Goal: Transaction & Acquisition: Download file/media

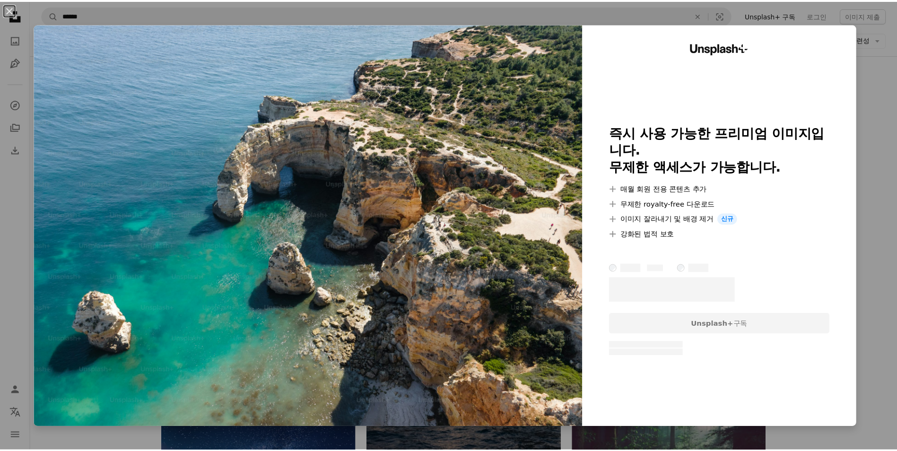
scroll to position [14465, 0]
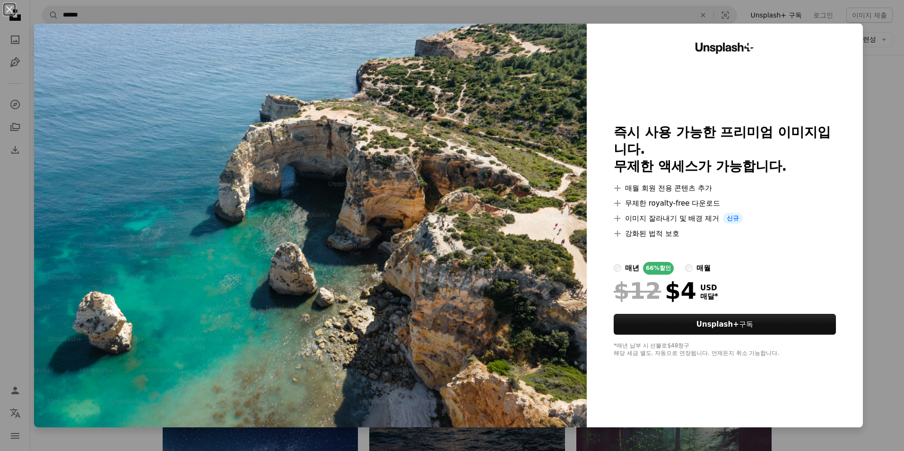
click at [871, 206] on div "An X shape Unsplash+ 즉시 사용 가능한 프리미엄 이미지입니다. 무제한 액세스가 가능합니다. A plus sign 매월 회원 전…" at bounding box center [452, 225] width 904 height 451
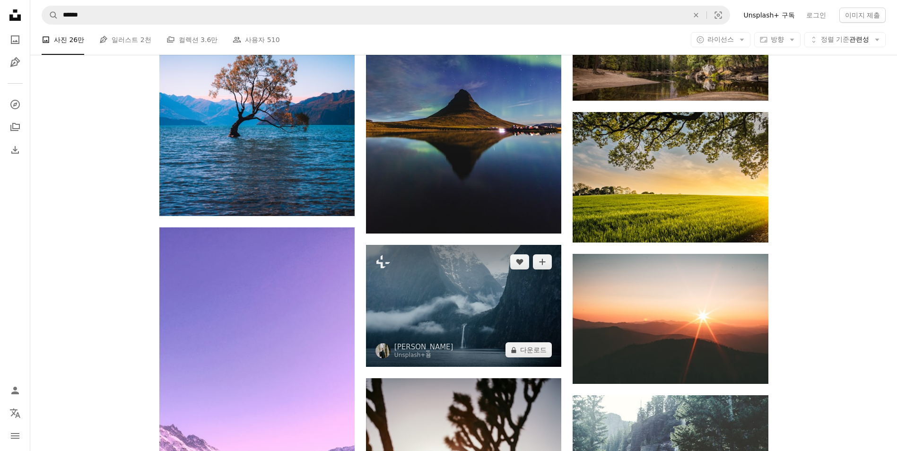
scroll to position [16498, 0]
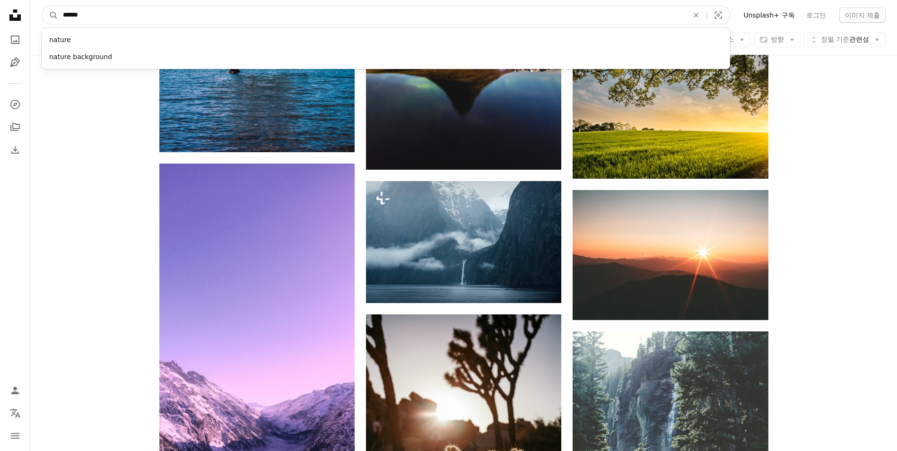
drag, startPoint x: 119, startPoint y: 19, endPoint x: 21, endPoint y: 18, distance: 97.4
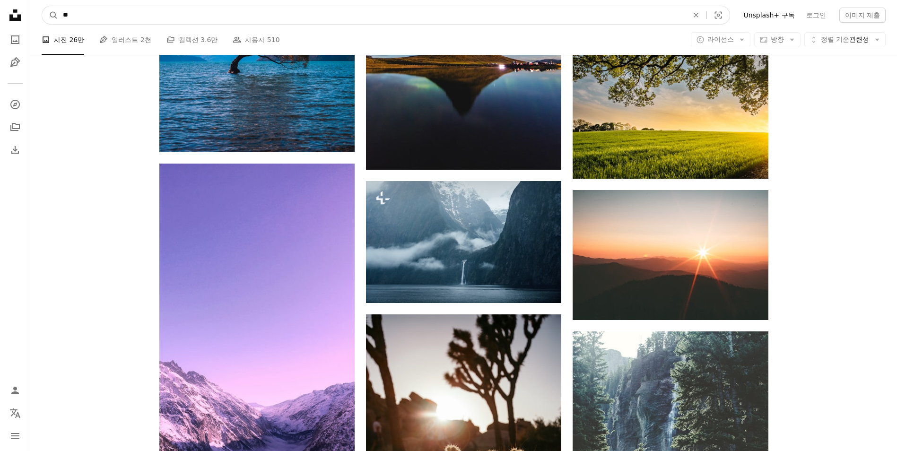
type input "*"
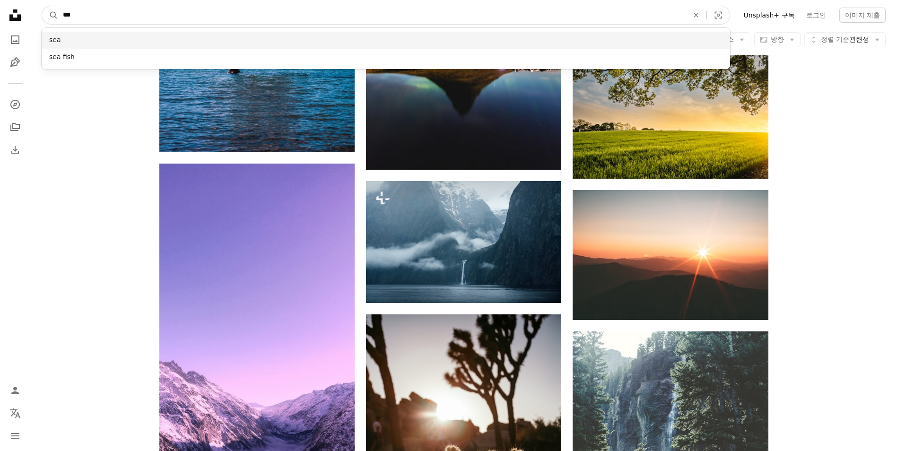
type input "***"
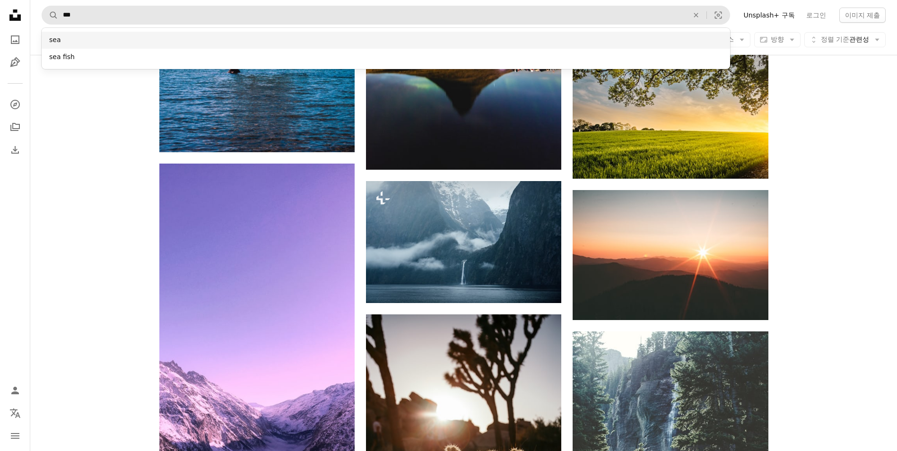
click at [345, 36] on div "sea" at bounding box center [386, 40] width 688 height 17
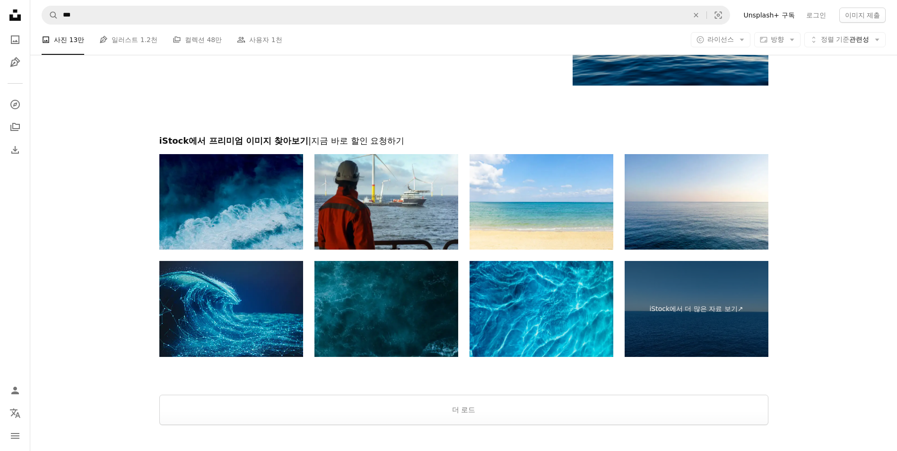
scroll to position [1879, 0]
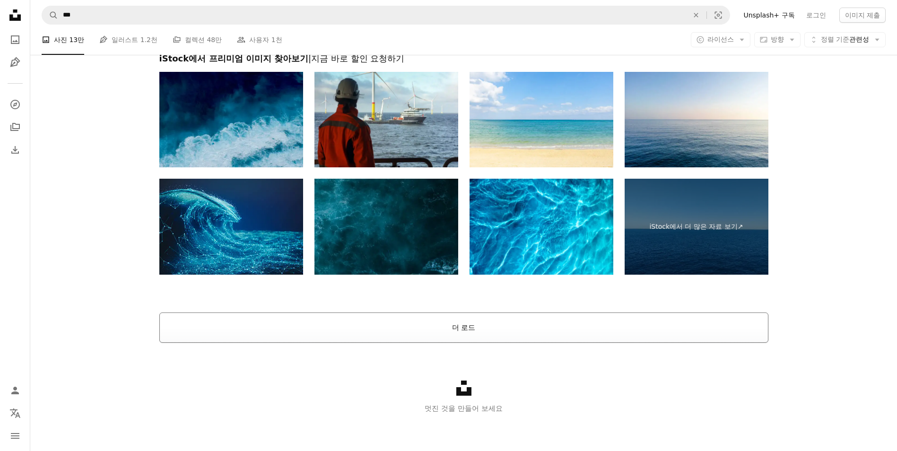
click at [484, 334] on button "더 로드" at bounding box center [463, 327] width 609 height 30
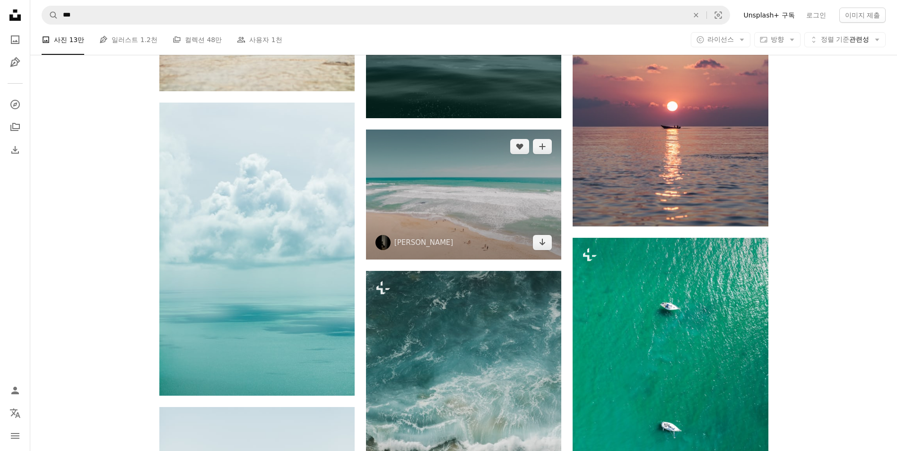
scroll to position [6086, 0]
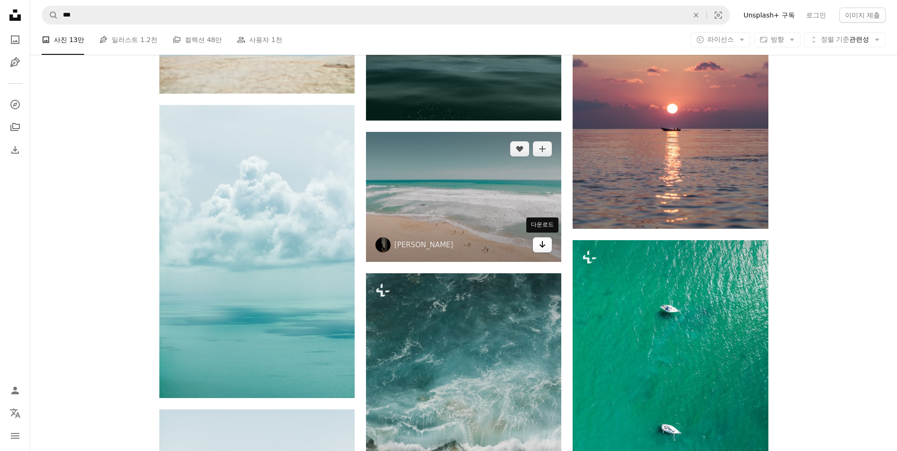
click at [544, 247] on icon "Arrow pointing down" at bounding box center [542, 244] width 8 height 11
